Goal: Navigation & Orientation: Find specific page/section

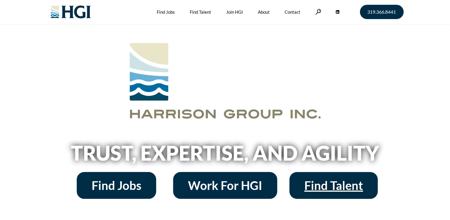
click at [327, 186] on span "Find Talent" at bounding box center [333, 185] width 59 height 12
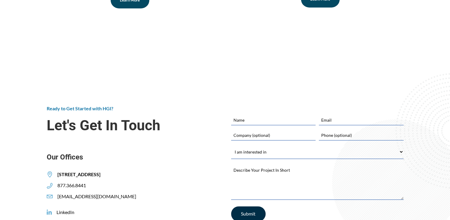
scroll to position [387, 0]
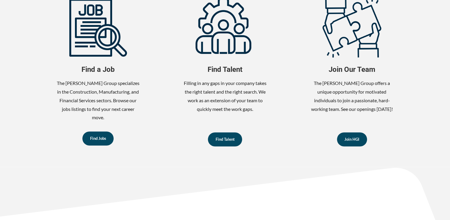
scroll to position [327, 0]
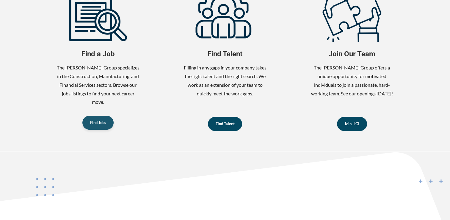
click at [98, 123] on span "Find Jobs" at bounding box center [98, 122] width 16 height 4
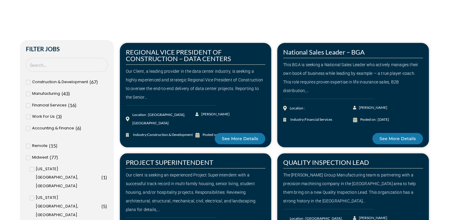
scroll to position [89, 0]
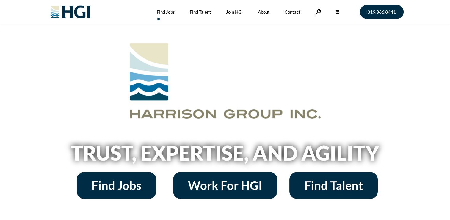
click at [170, 12] on link "Find Jobs" at bounding box center [166, 12] width 18 height 24
